Goal: Task Accomplishment & Management: Use online tool/utility

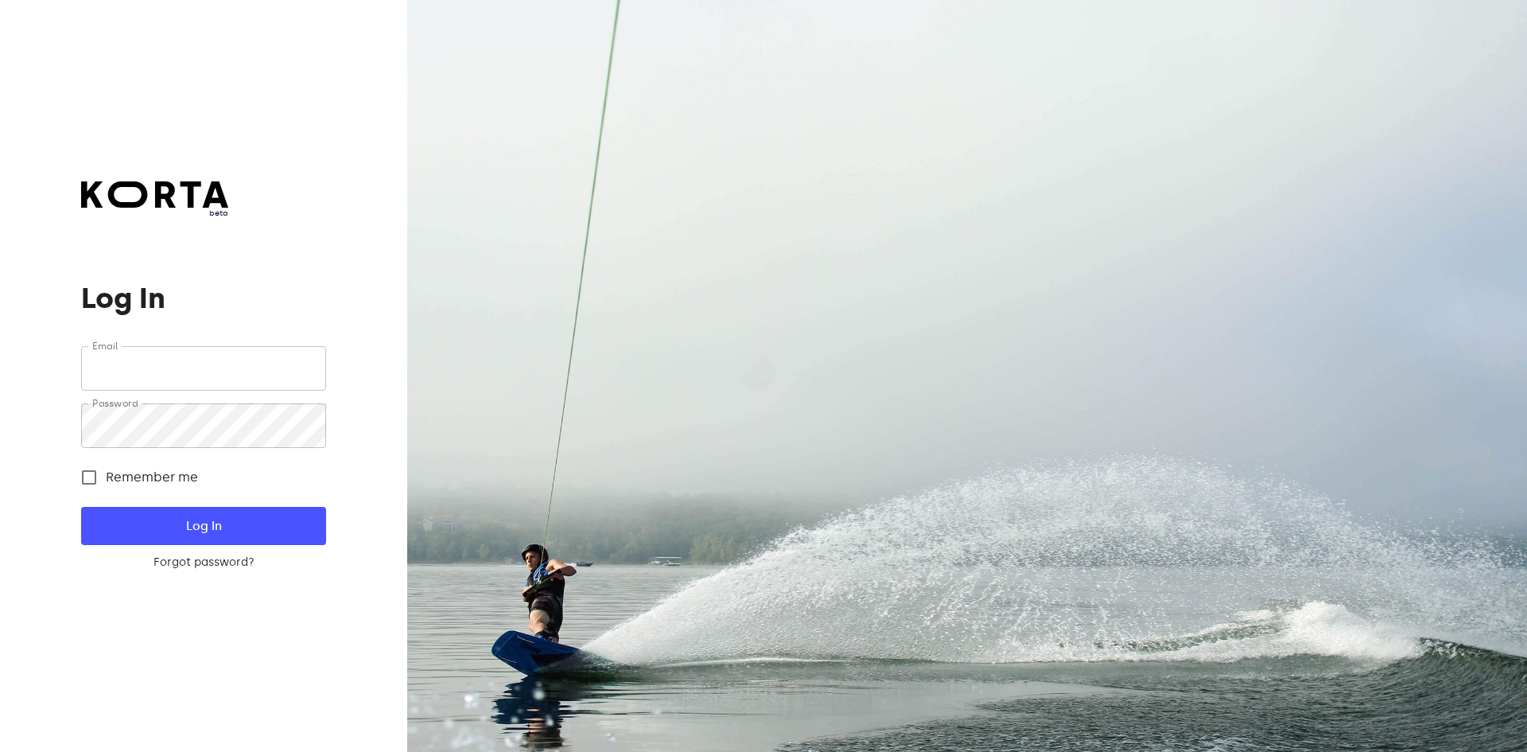
type input "[EMAIL_ADDRESS][DOMAIN_NAME]"
click at [306, 523] on button "Log In" at bounding box center [203, 526] width 244 height 38
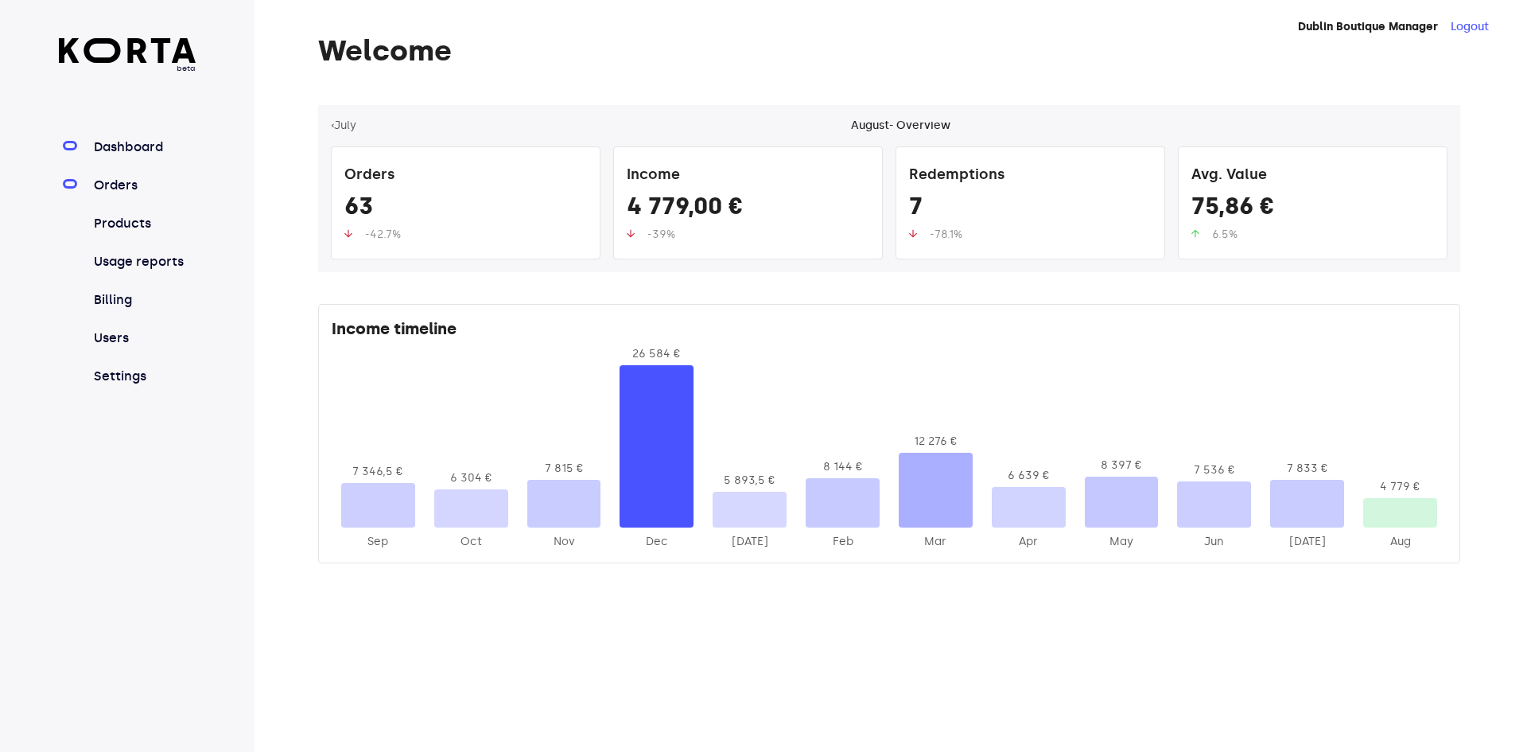
click at [126, 189] on link "Orders" at bounding box center [144, 185] width 106 height 19
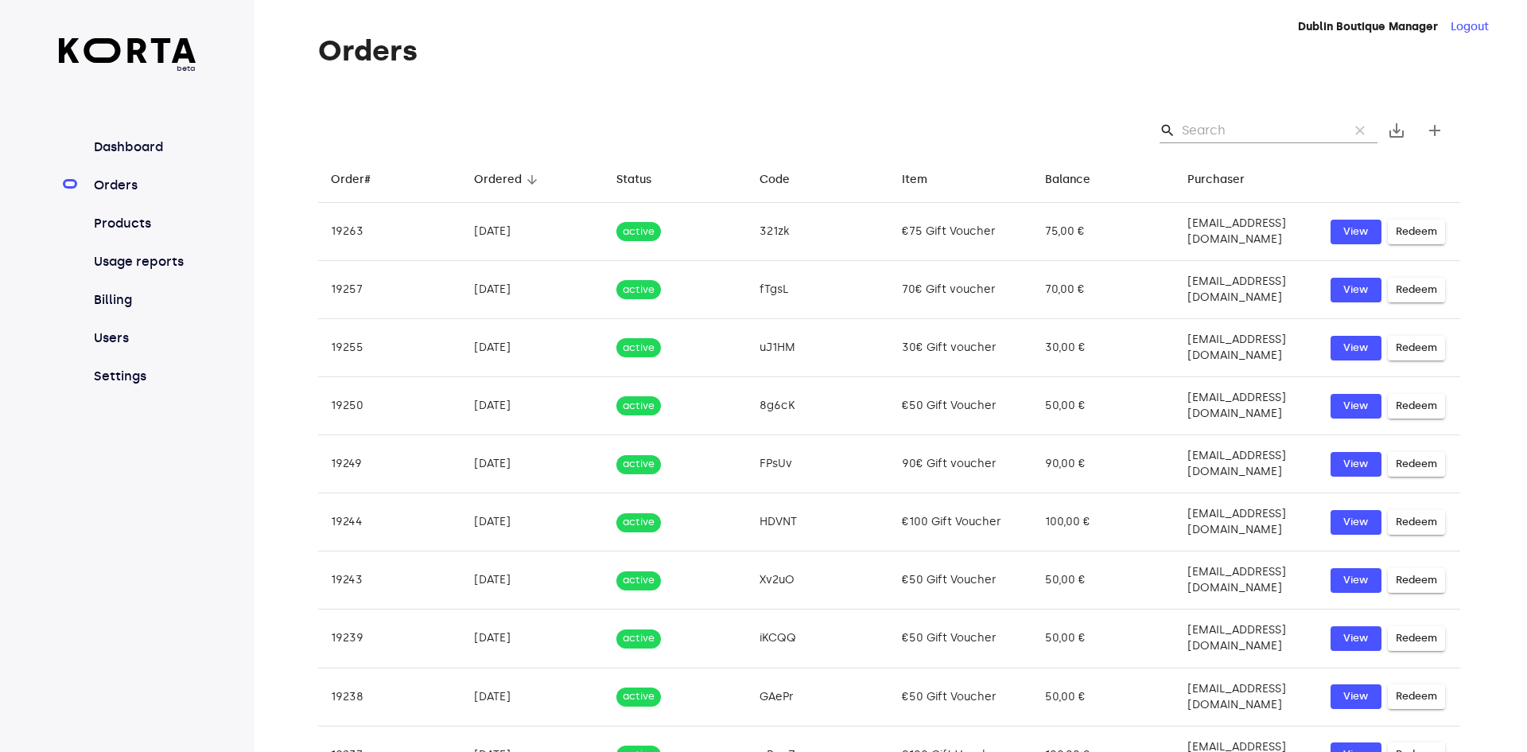
click at [1235, 130] on input "Search" at bounding box center [1259, 130] width 154 height 25
click at [1204, 119] on input "Search" at bounding box center [1259, 130] width 154 height 25
click at [1210, 132] on input "Search" at bounding box center [1259, 130] width 154 height 25
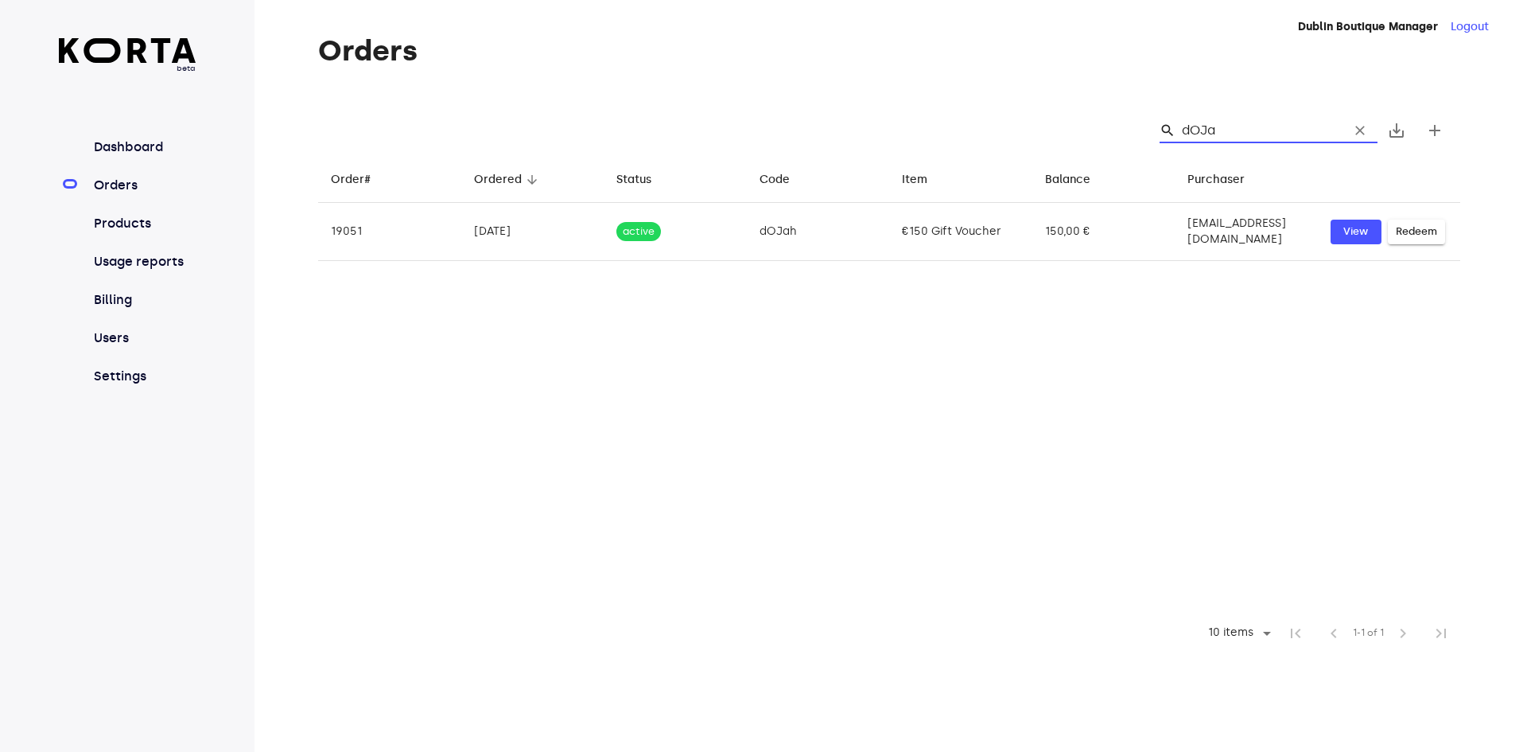
type input "dOJah"
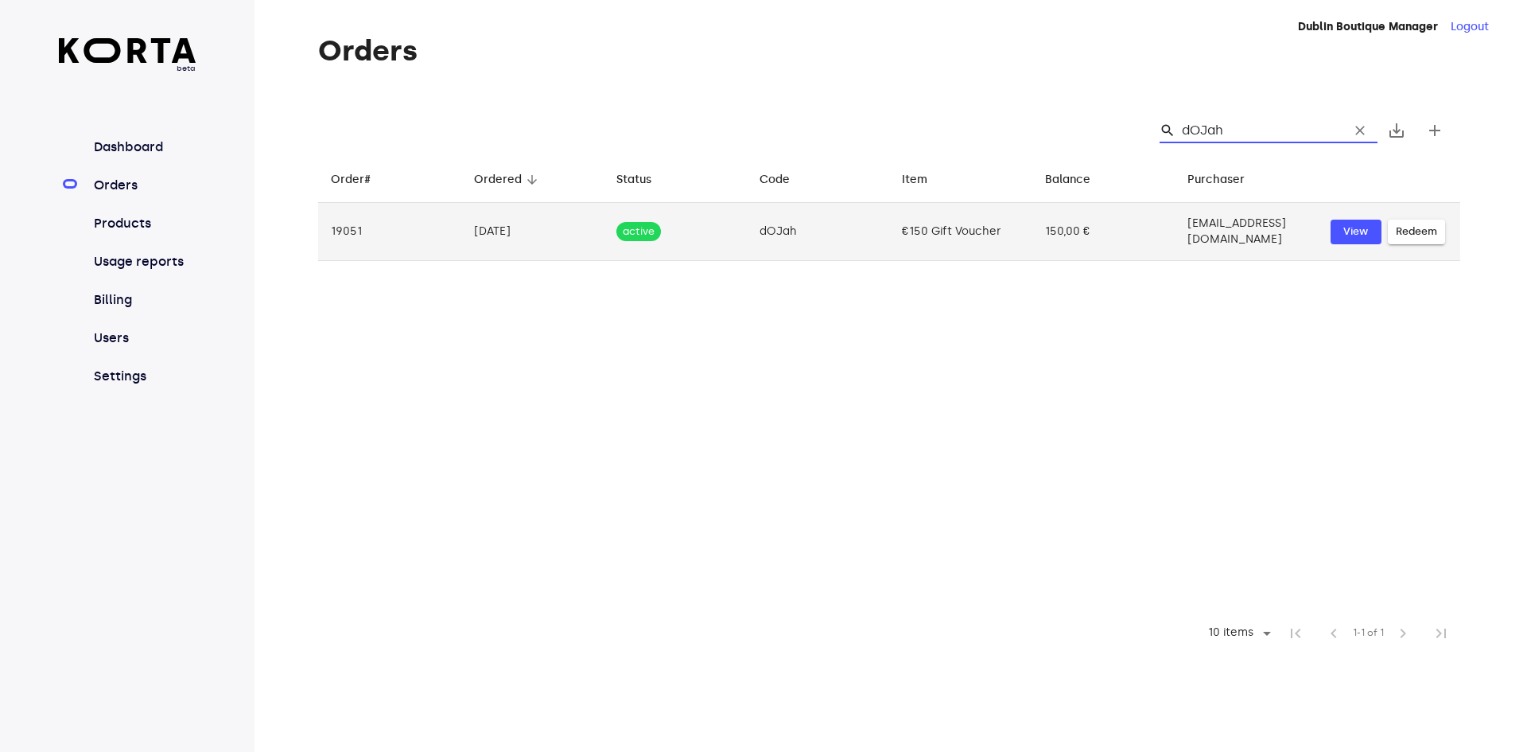
click at [1408, 225] on span "Redeem" at bounding box center [1416, 232] width 41 height 18
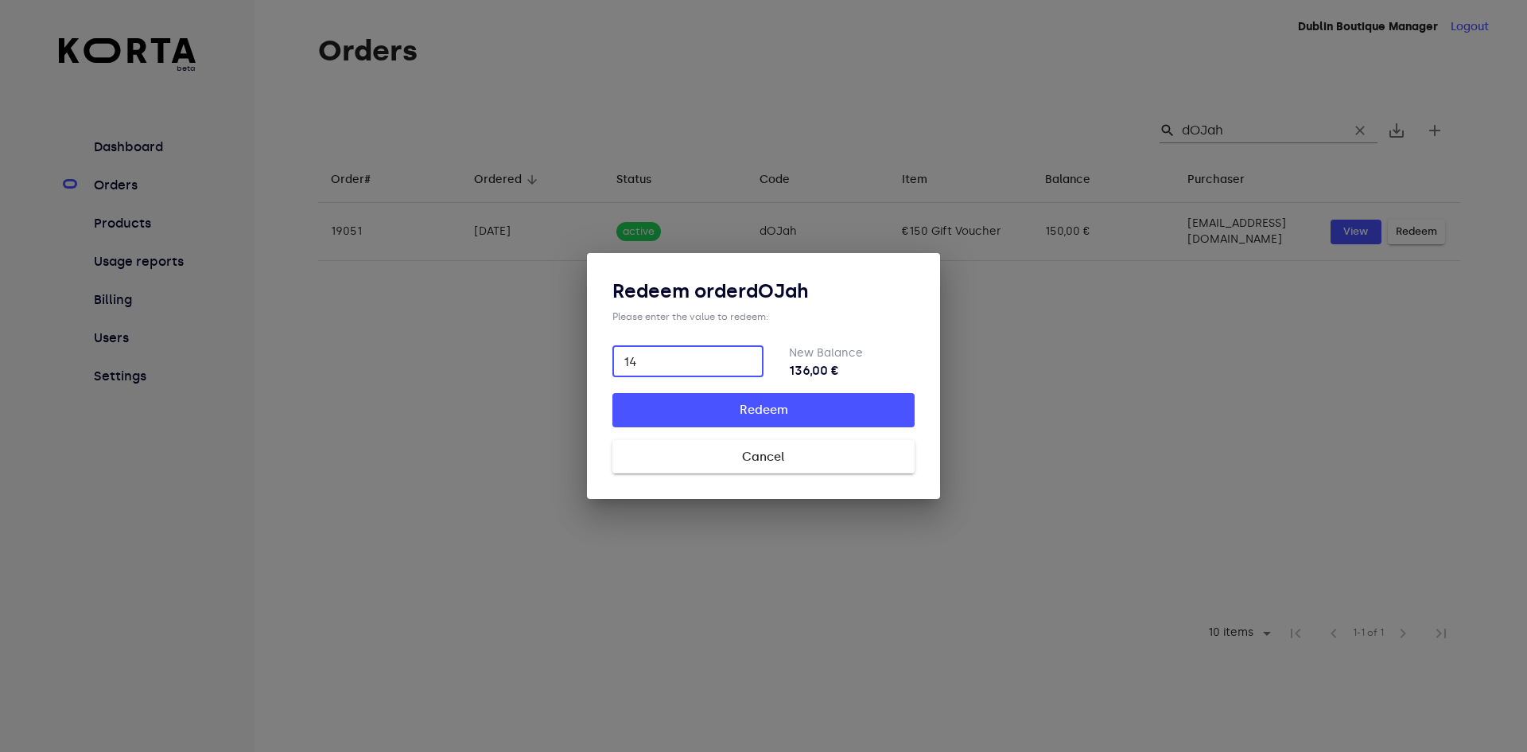
type input "14"
click at [887, 408] on span "Redeem" at bounding box center [763, 409] width 251 height 21
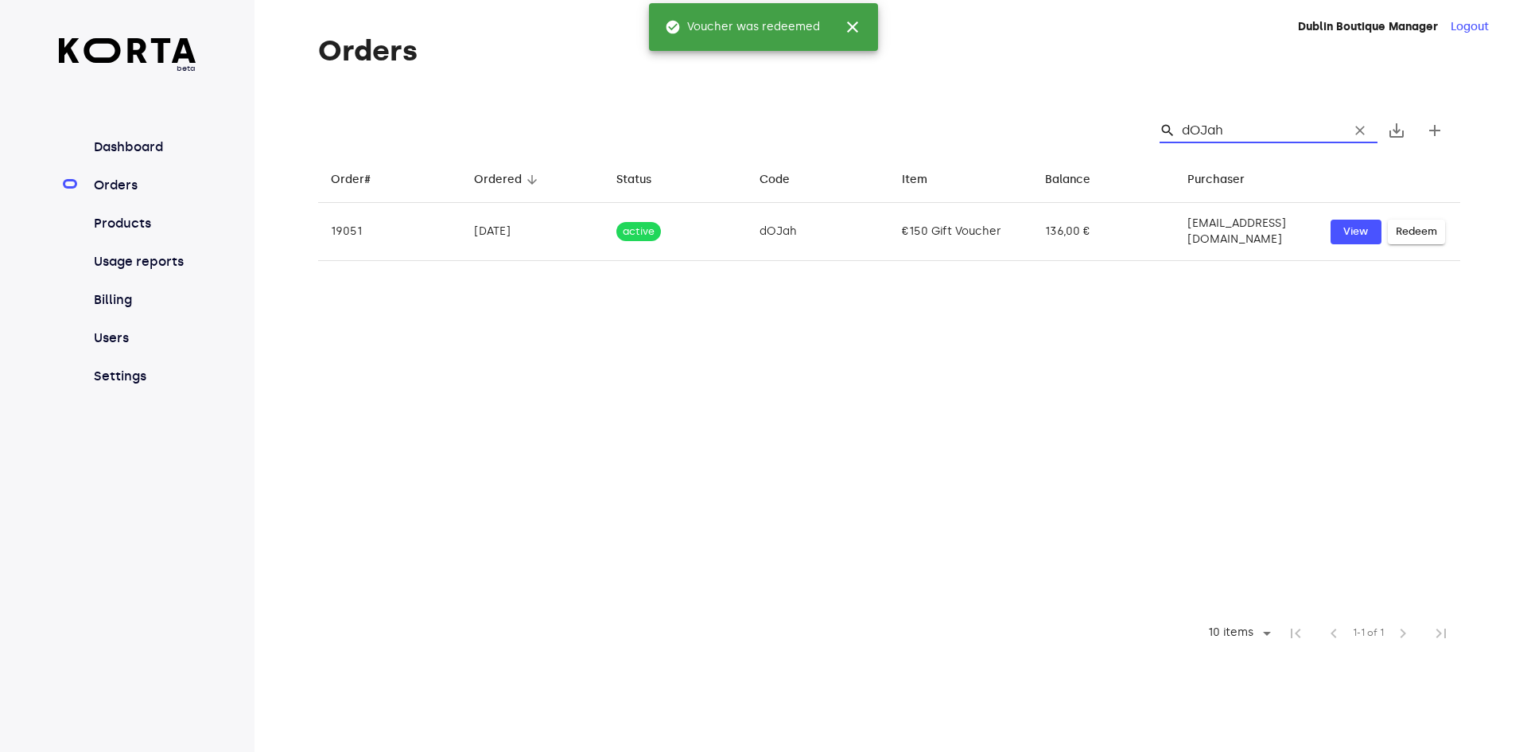
drag, startPoint x: 1272, startPoint y: 128, endPoint x: 1177, endPoint y: 126, distance: 94.7
click at [1177, 126] on div "search dOJah clear" at bounding box center [1269, 130] width 218 height 25
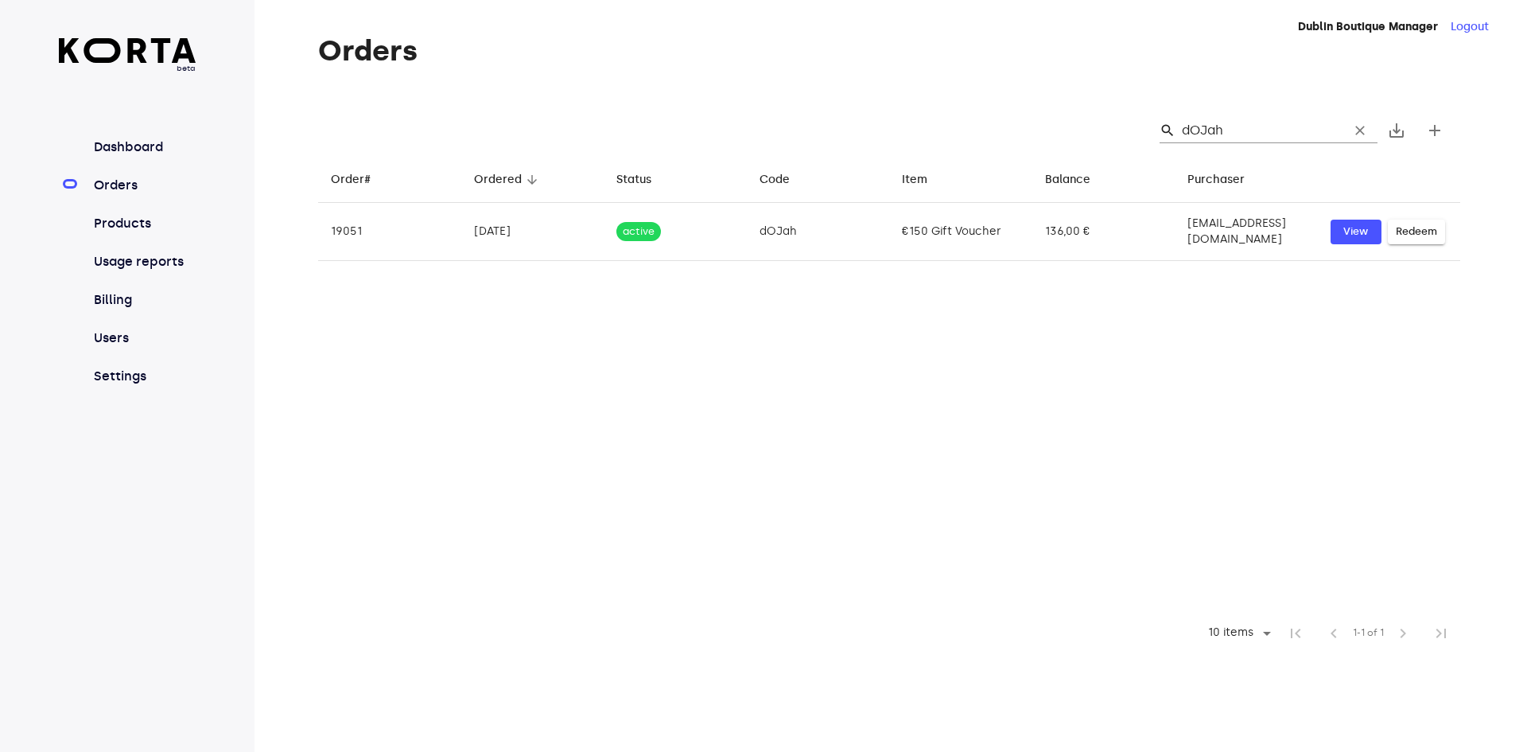
click at [992, 513] on table "Order# arrow_downward Ordered arrow_downward Status arrow_downward Code arrow_d…" at bounding box center [889, 384] width 1142 height 457
click at [1362, 122] on span "clear" at bounding box center [1360, 130] width 16 height 16
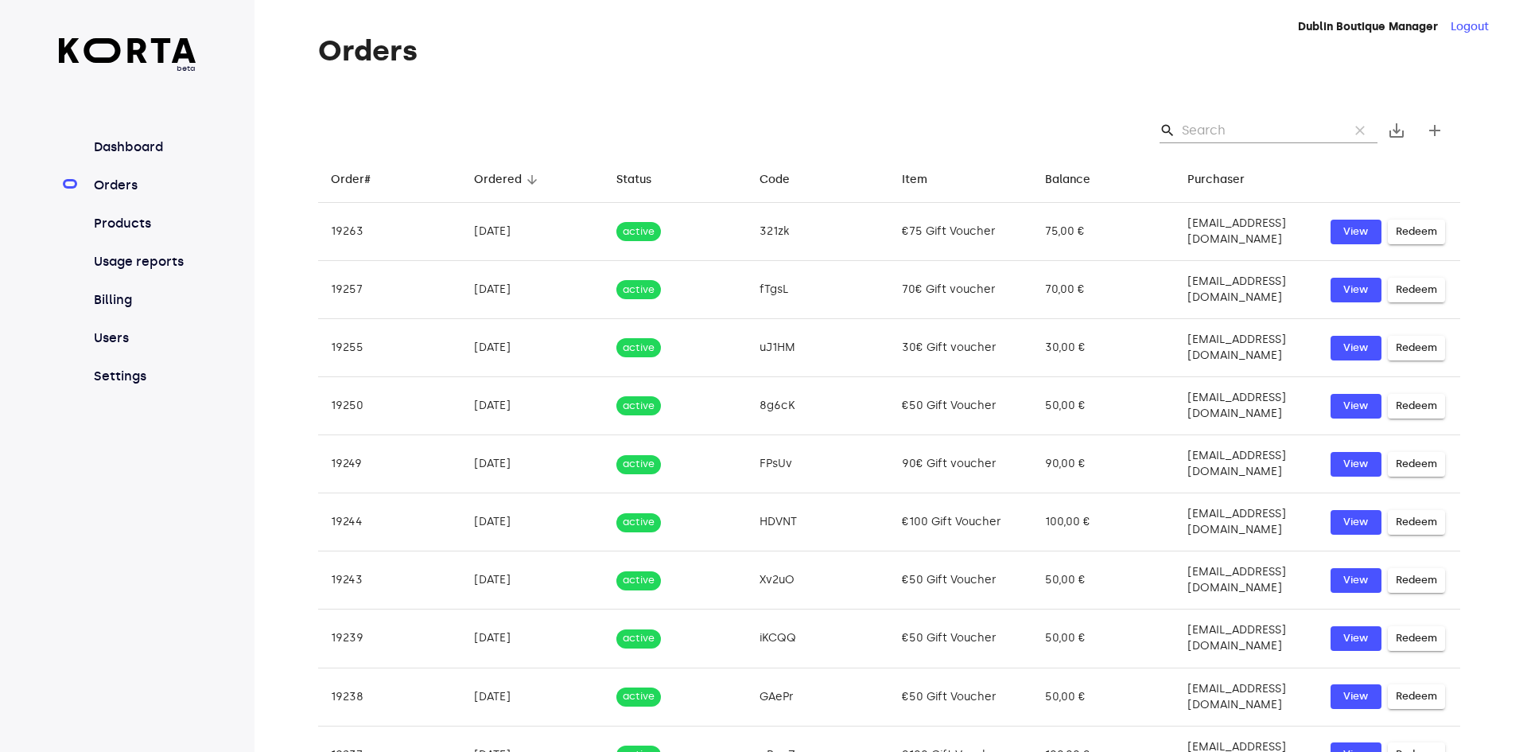
click at [1300, 131] on input "Search" at bounding box center [1259, 130] width 154 height 25
paste input "dOJah"
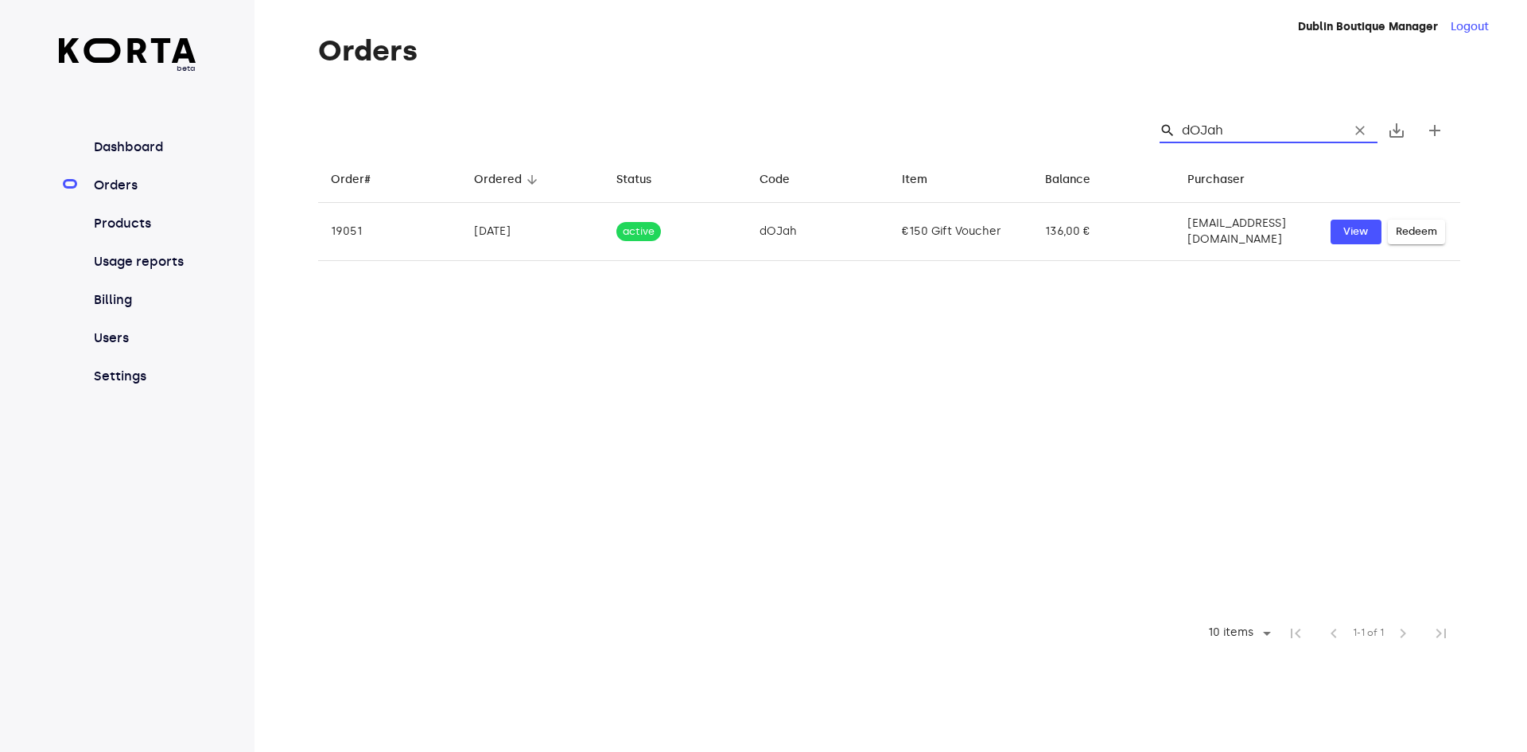
type input "dOJah"
